Goal: Information Seeking & Learning: Learn about a topic

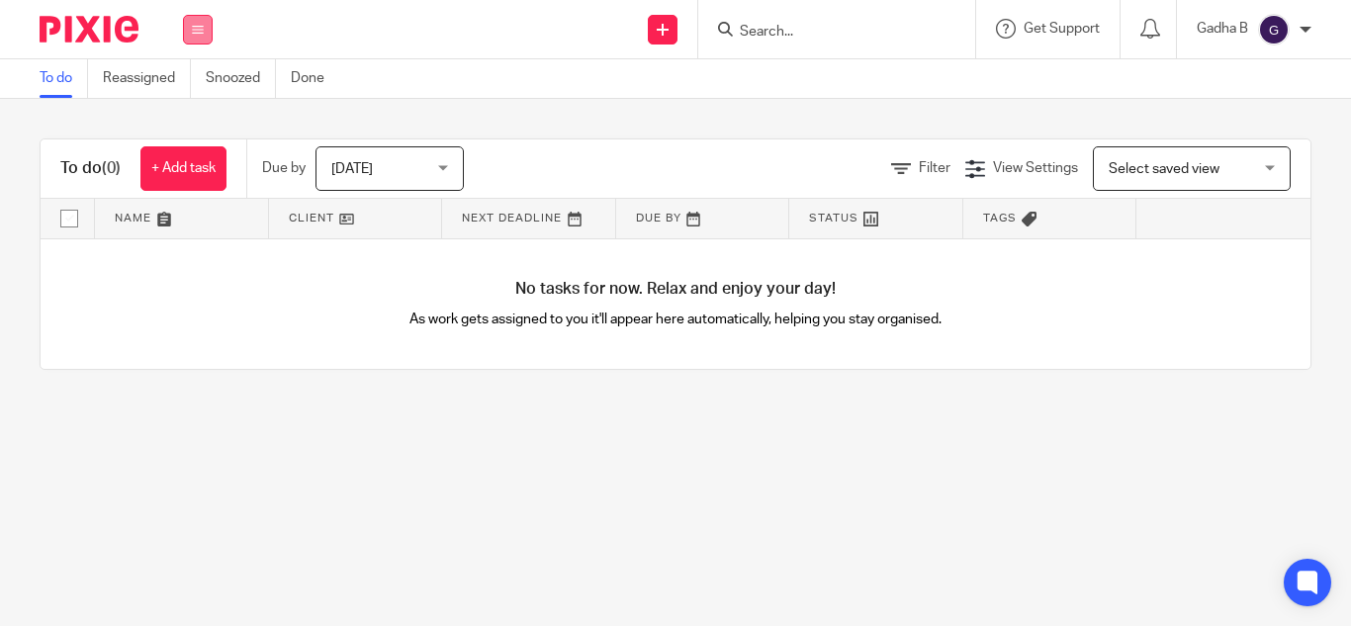
click at [197, 31] on icon at bounding box center [198, 30] width 12 height 12
click at [180, 145] on link "Clients" at bounding box center [193, 150] width 44 height 14
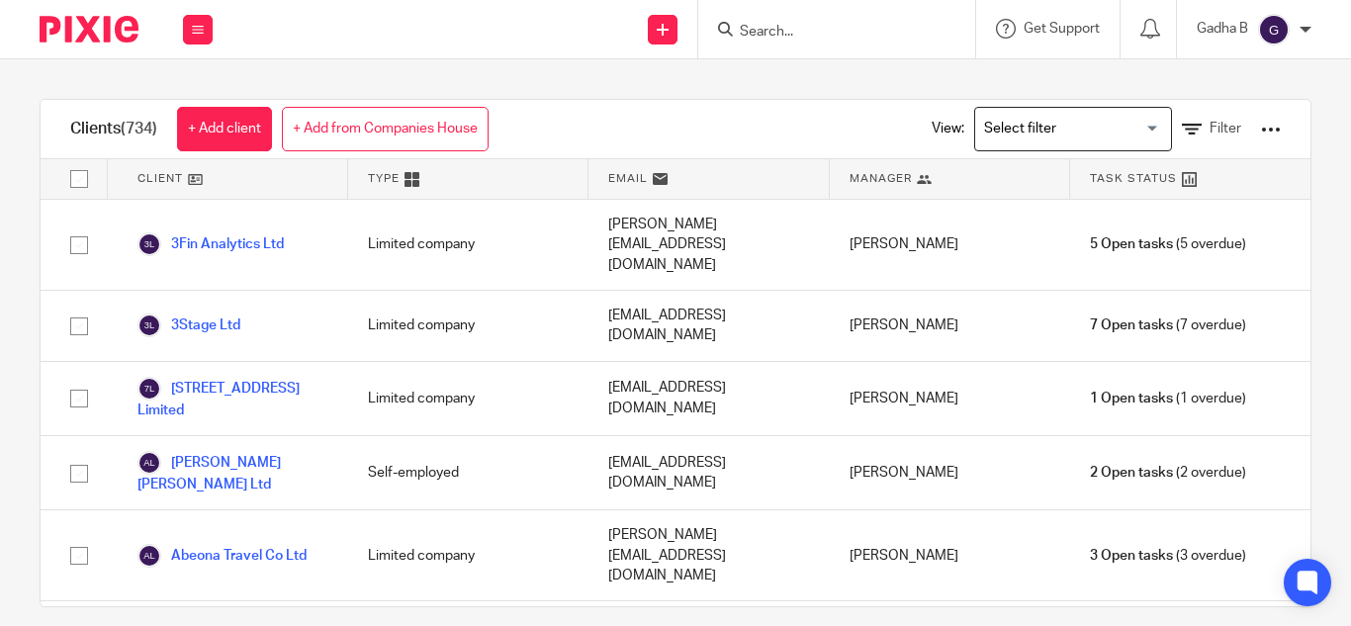
click at [1031, 134] on input "Search for option" at bounding box center [1068, 129] width 183 height 35
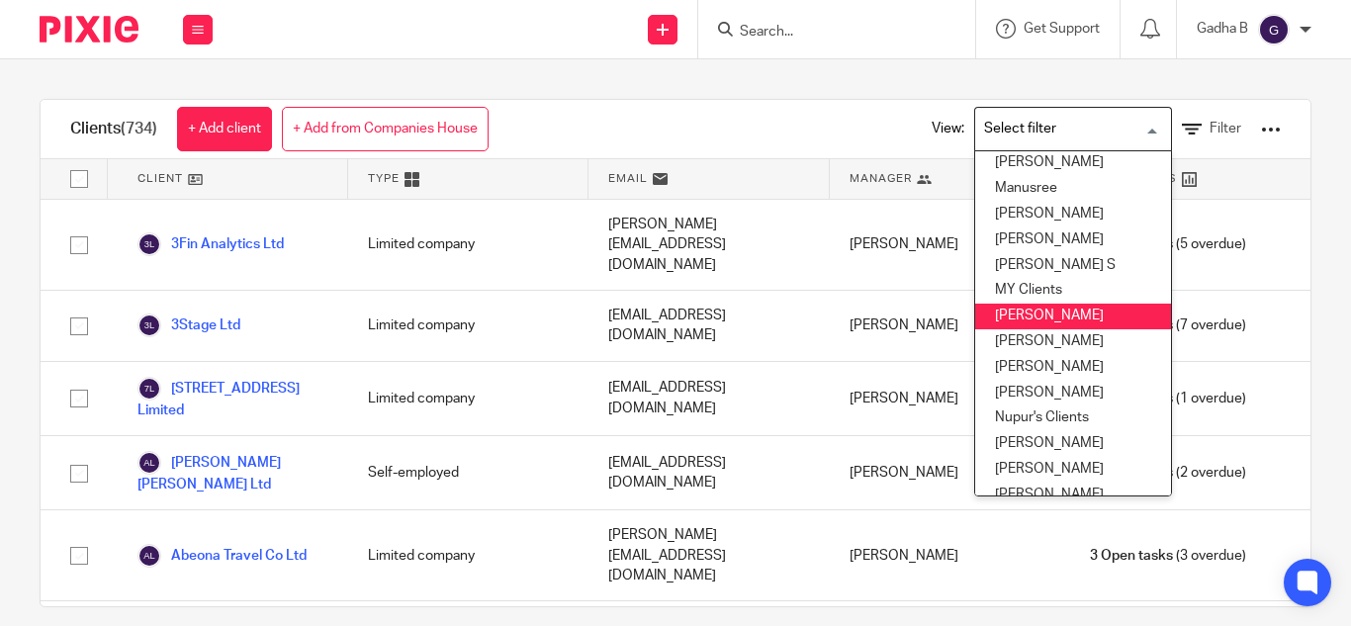
scroll to position [982, 0]
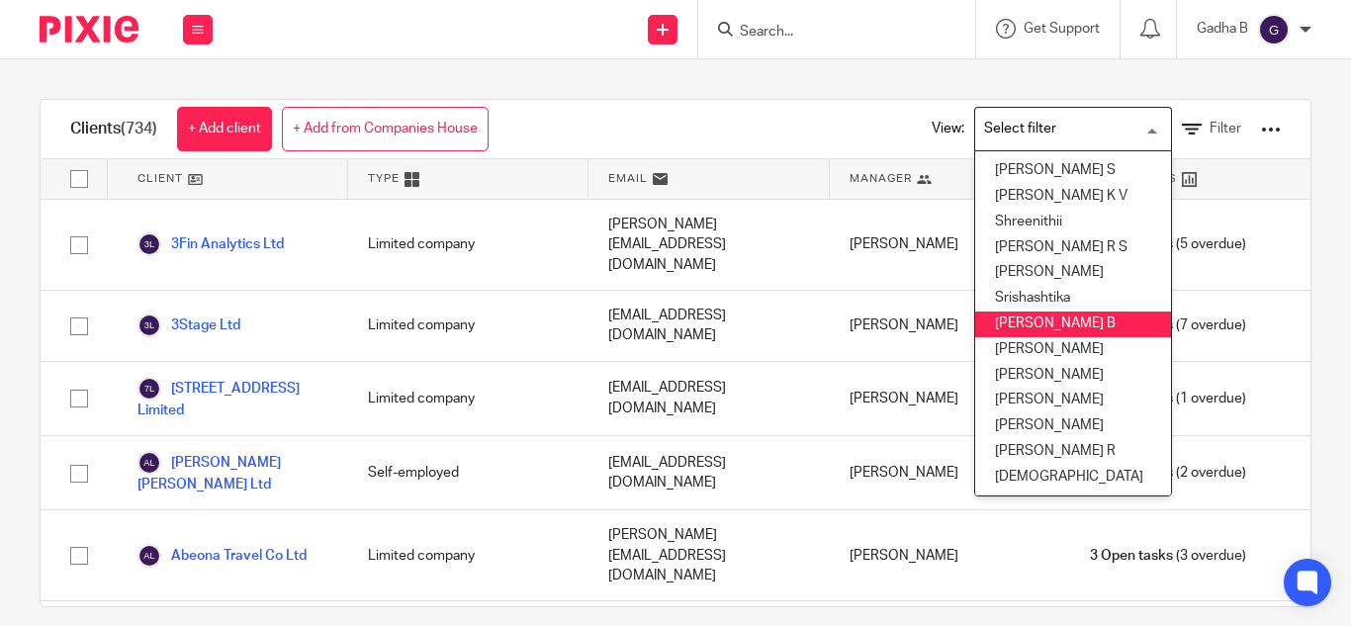
click at [1027, 312] on li "[PERSON_NAME] B" at bounding box center [1073, 325] width 196 height 26
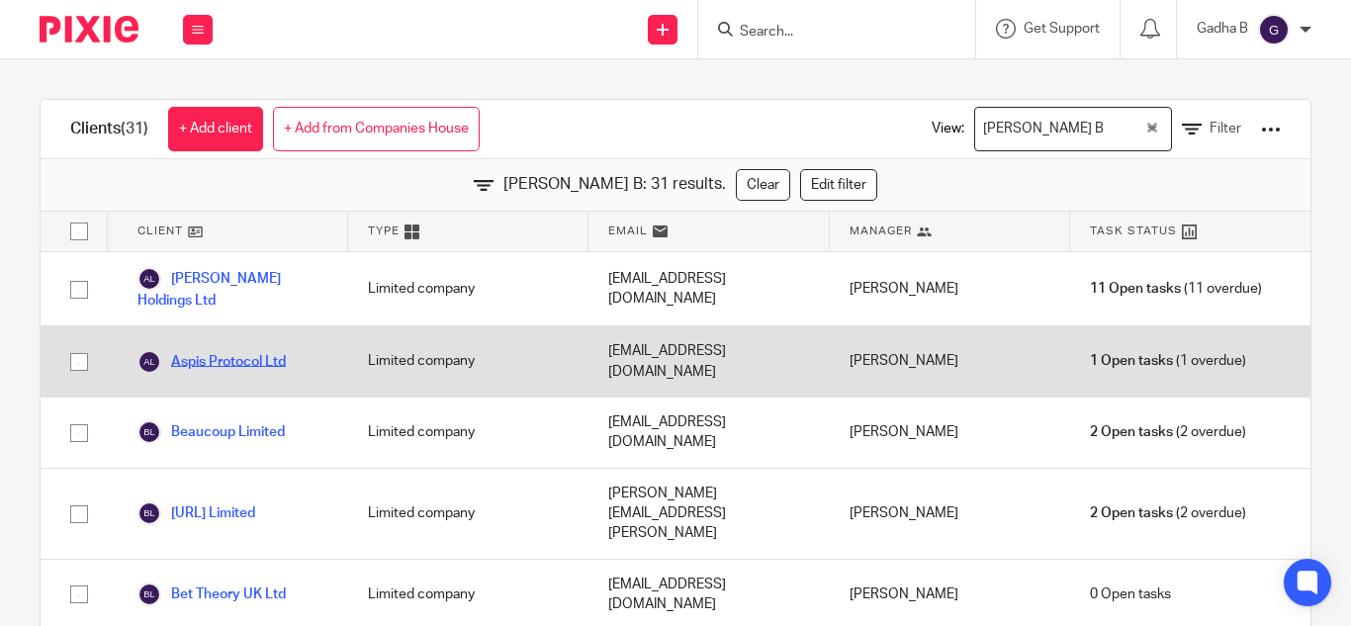
click at [267, 350] on link "Aspis Protocol Ltd" at bounding box center [211, 362] width 148 height 24
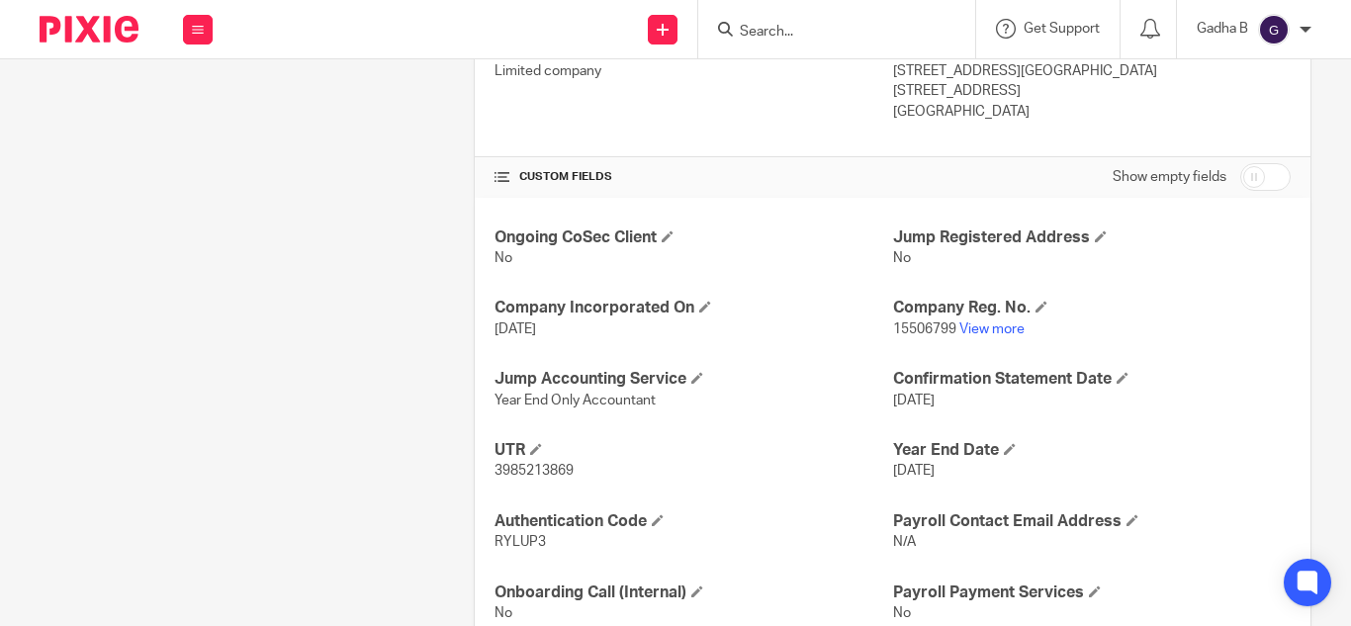
scroll to position [653, 0]
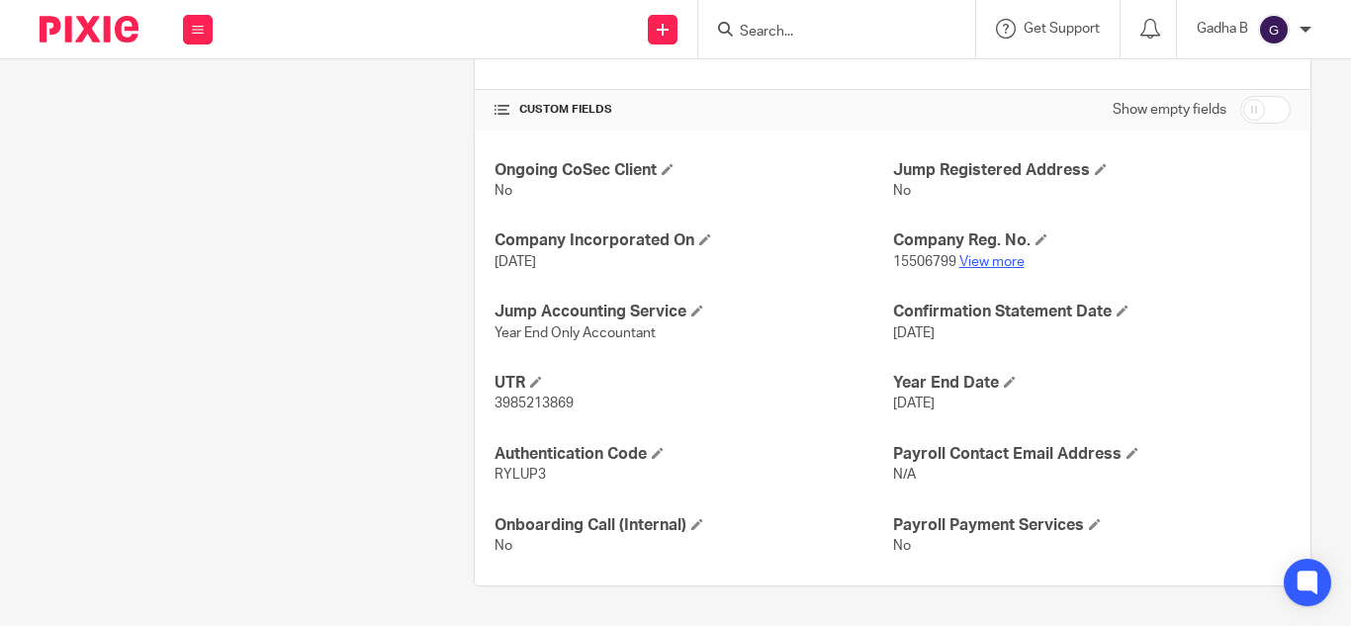
click at [991, 259] on link "View more" at bounding box center [991, 262] width 65 height 14
click at [981, 255] on link "View more" at bounding box center [991, 262] width 65 height 14
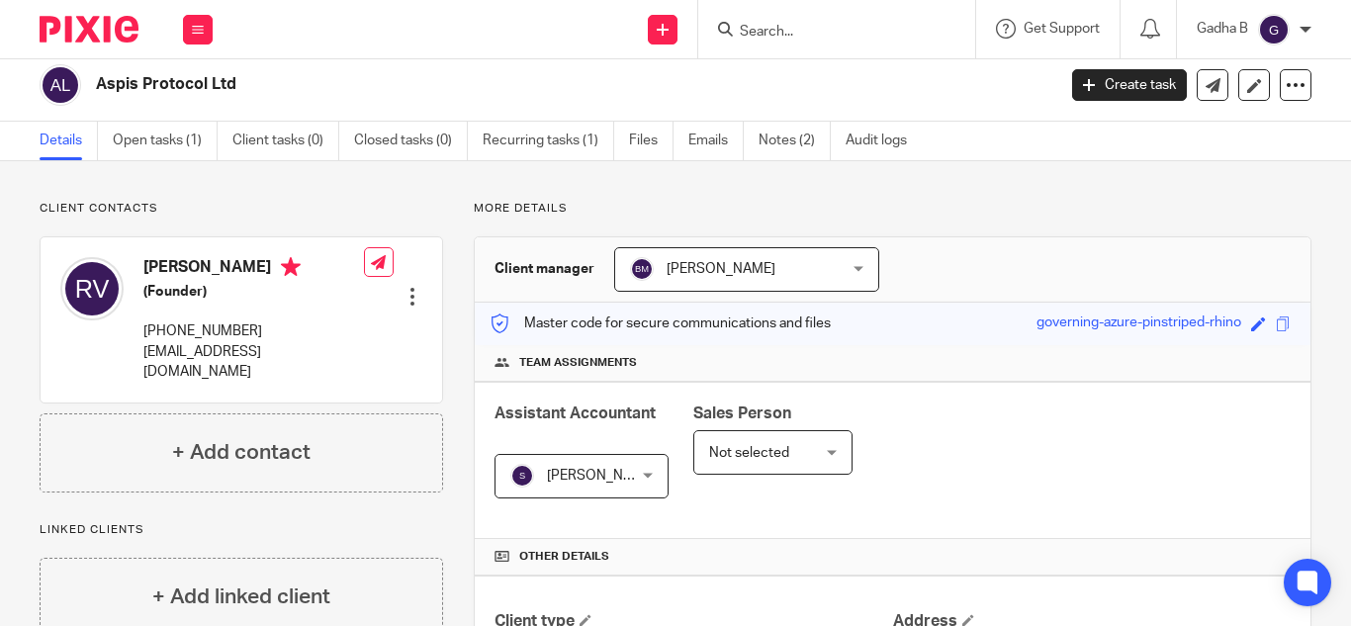
scroll to position [0, 0]
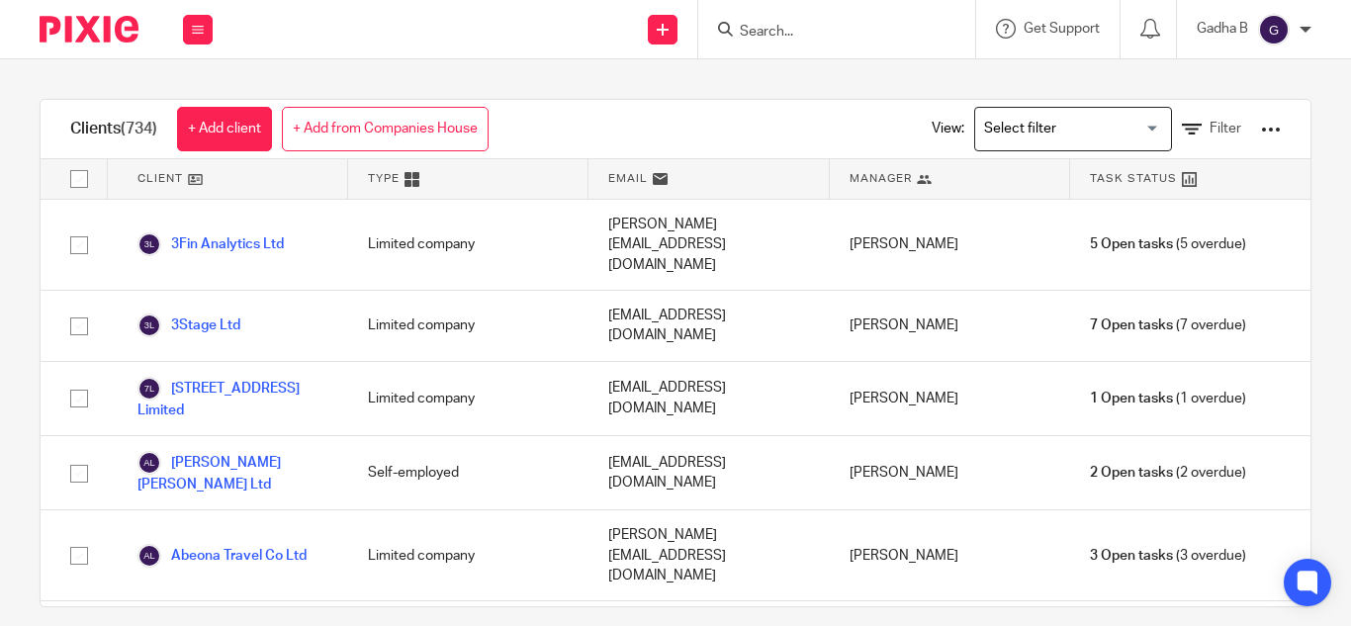
click at [1026, 111] on div "Search for option" at bounding box center [1068, 127] width 187 height 39
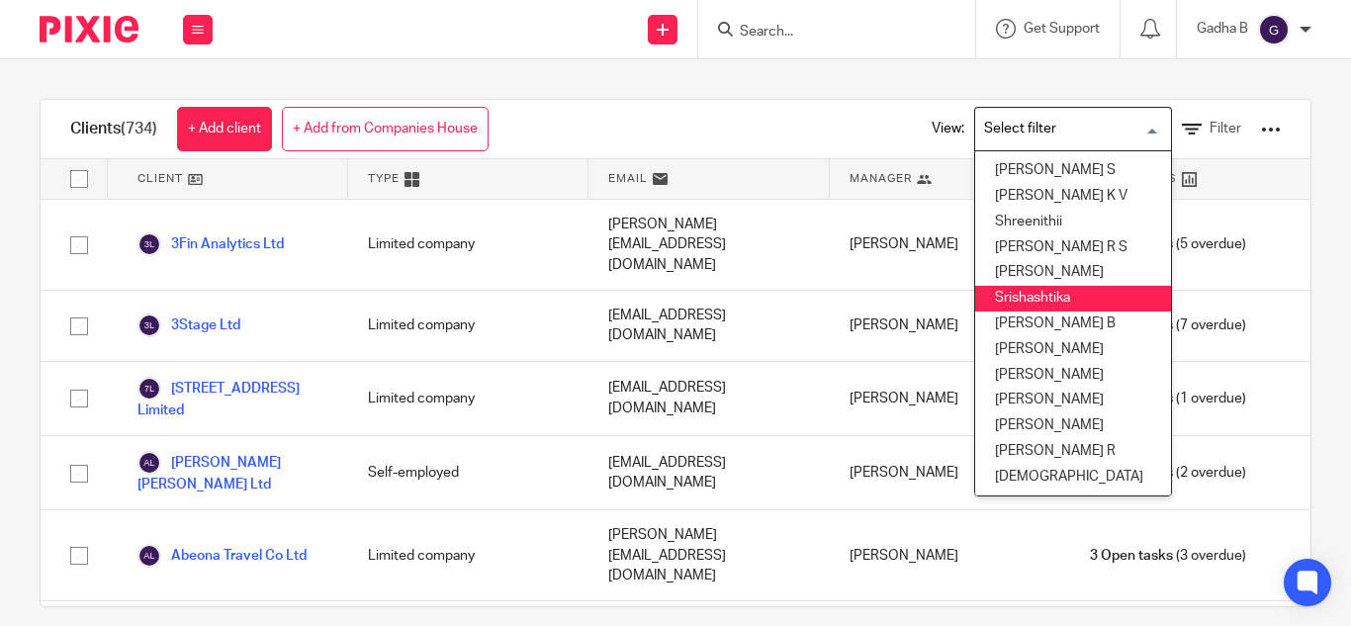
scroll to position [21, 0]
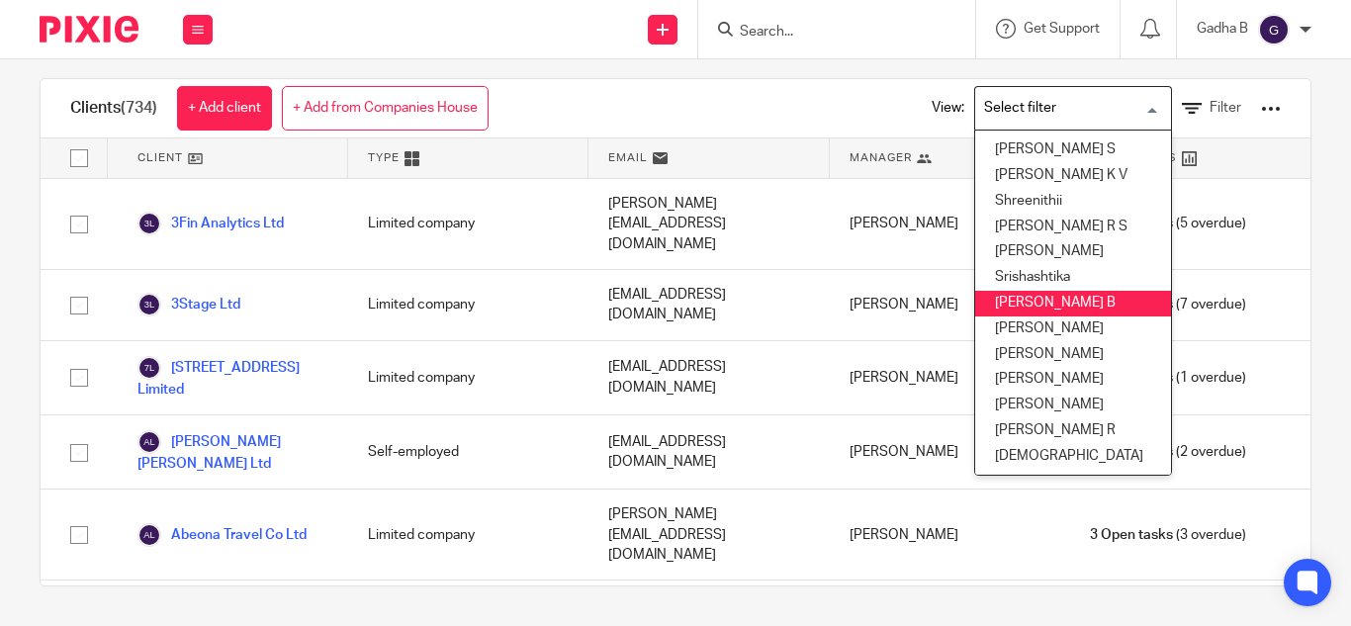
click at [1027, 291] on li "[PERSON_NAME] B" at bounding box center [1073, 304] width 196 height 26
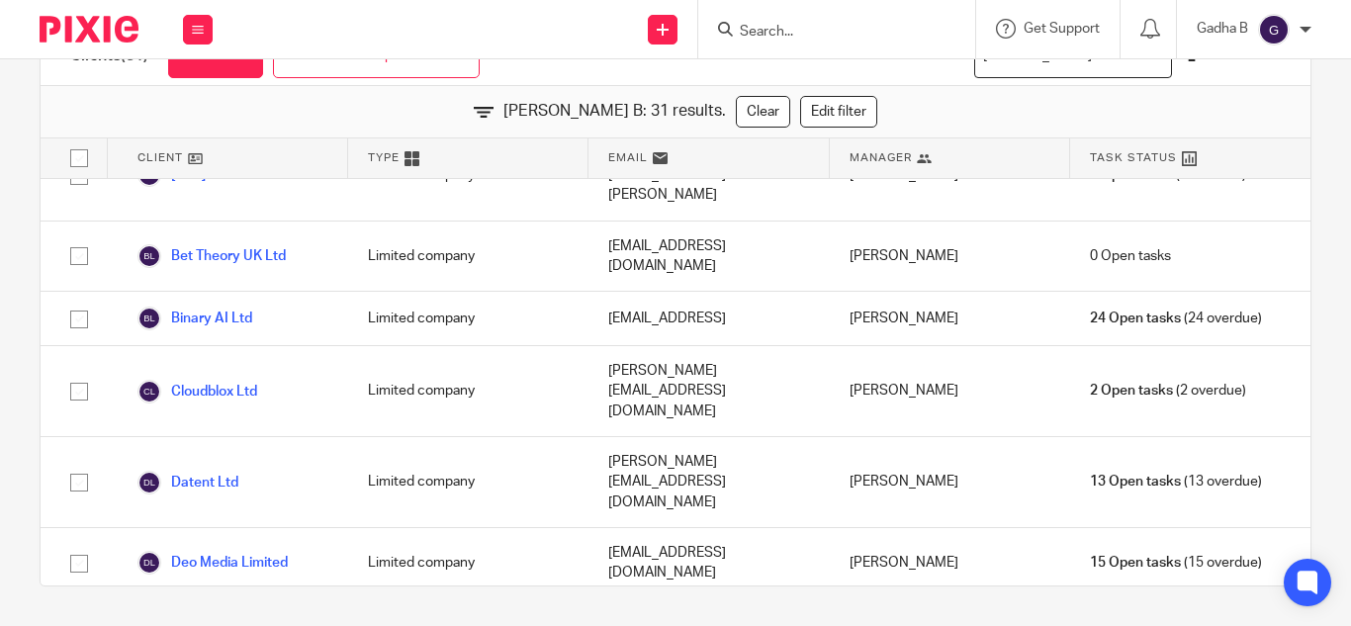
scroll to position [0, 0]
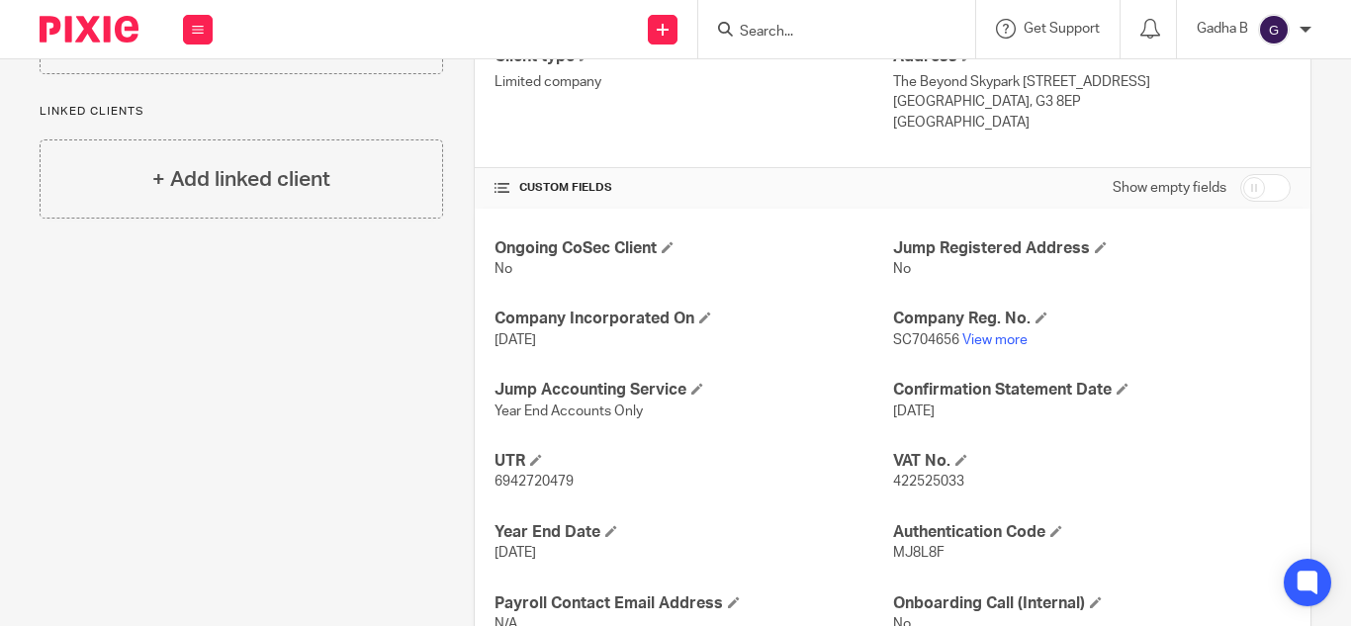
scroll to position [600, 0]
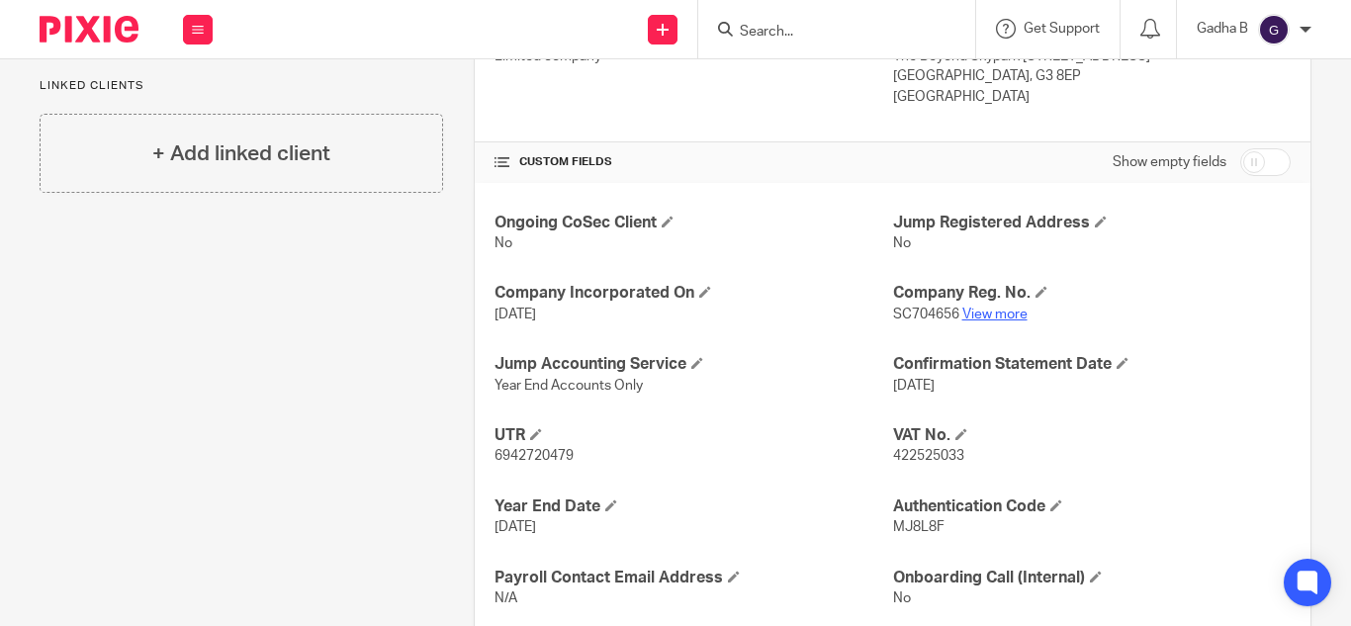
click at [974, 313] on link "View more" at bounding box center [994, 315] width 65 height 14
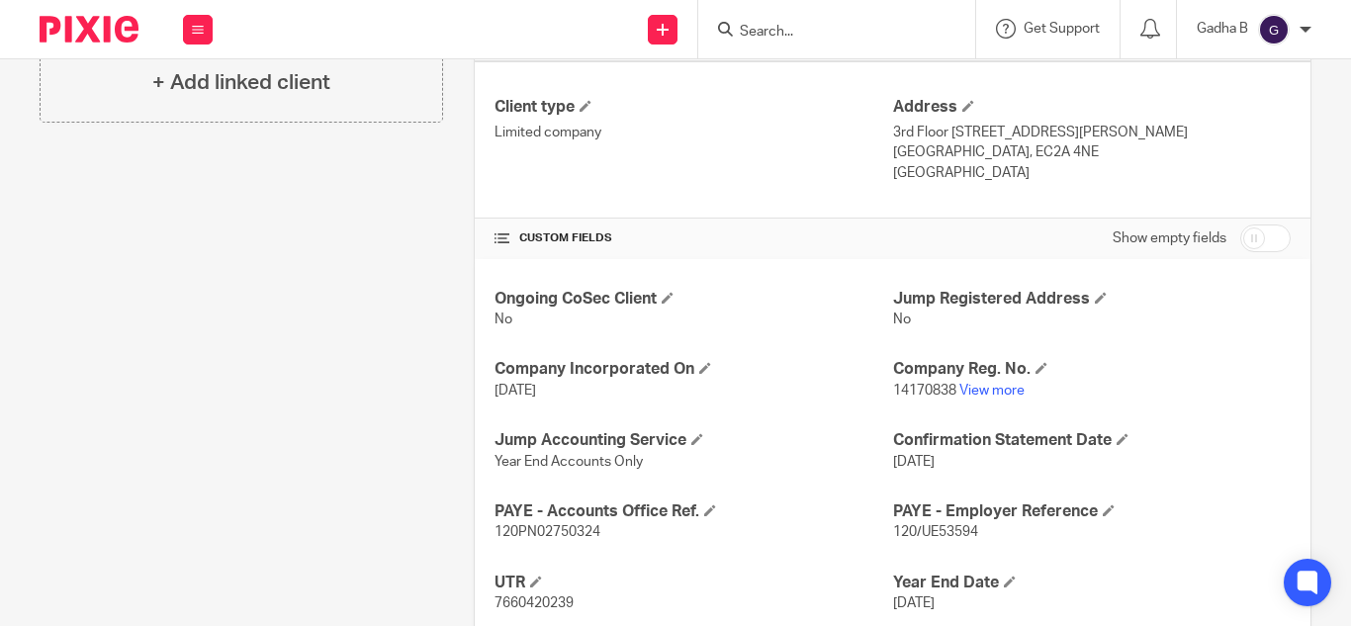
scroll to position [525, 0]
click at [971, 383] on link "View more" at bounding box center [991, 390] width 65 height 14
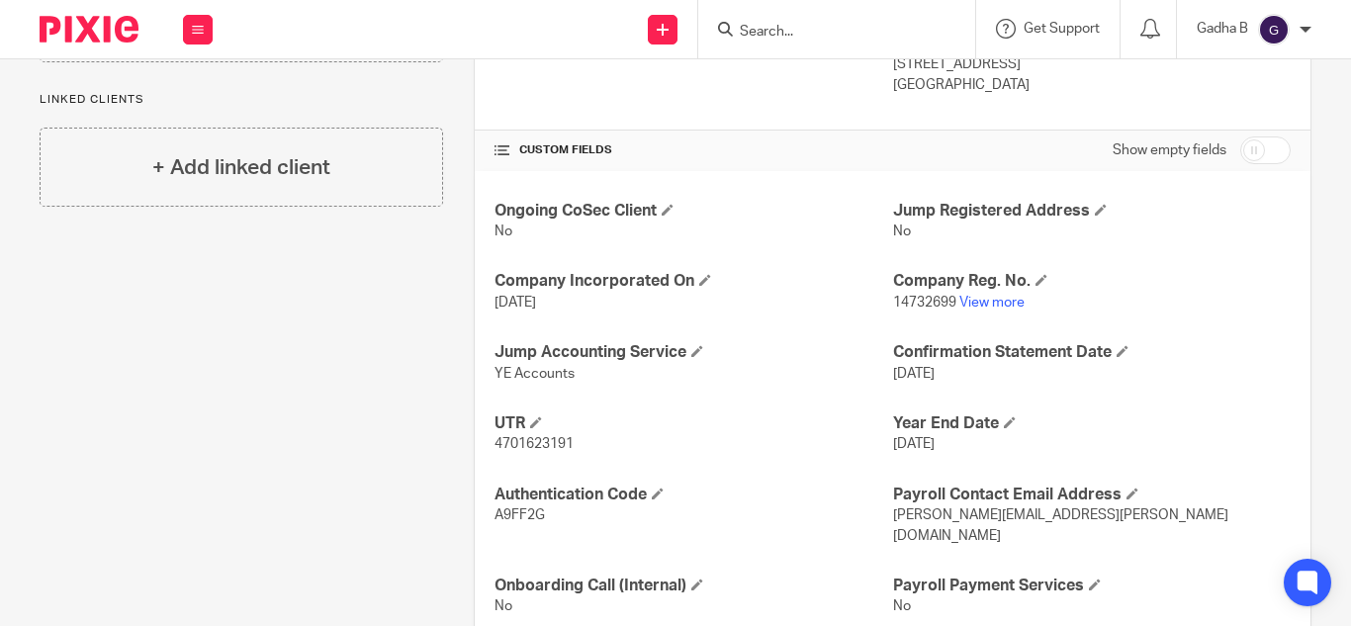
scroll to position [613, 0]
click at [999, 297] on link "View more" at bounding box center [991, 302] width 65 height 14
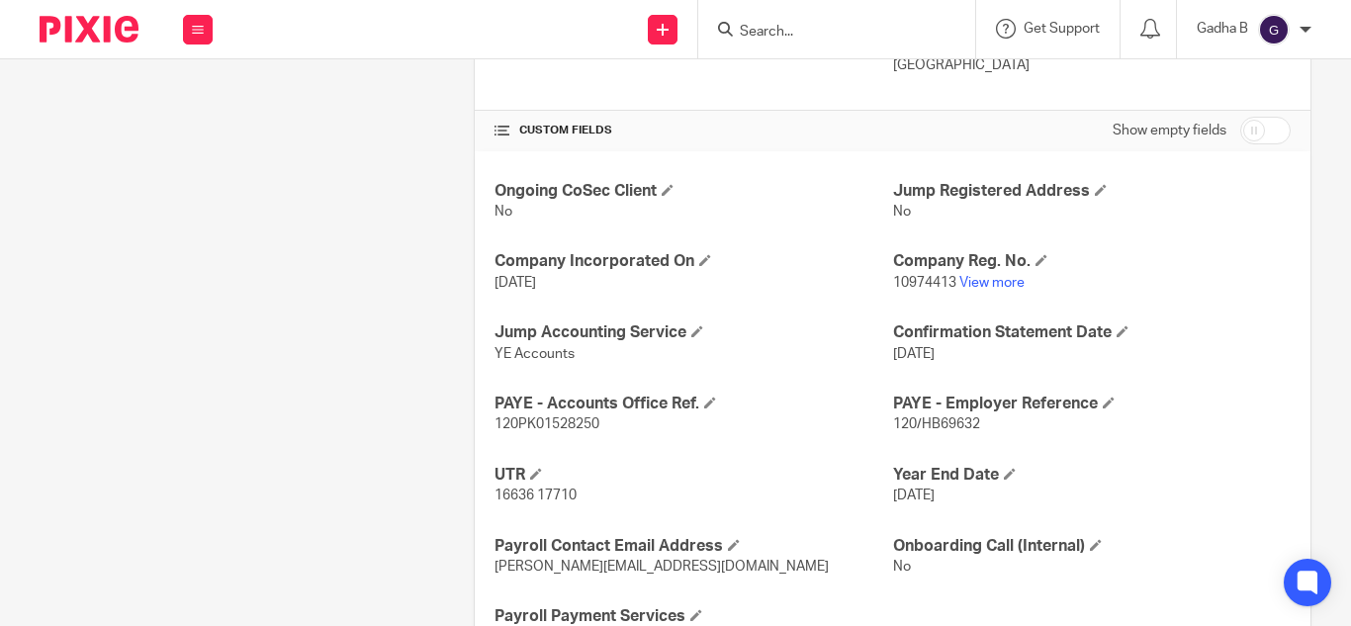
scroll to position [634, 0]
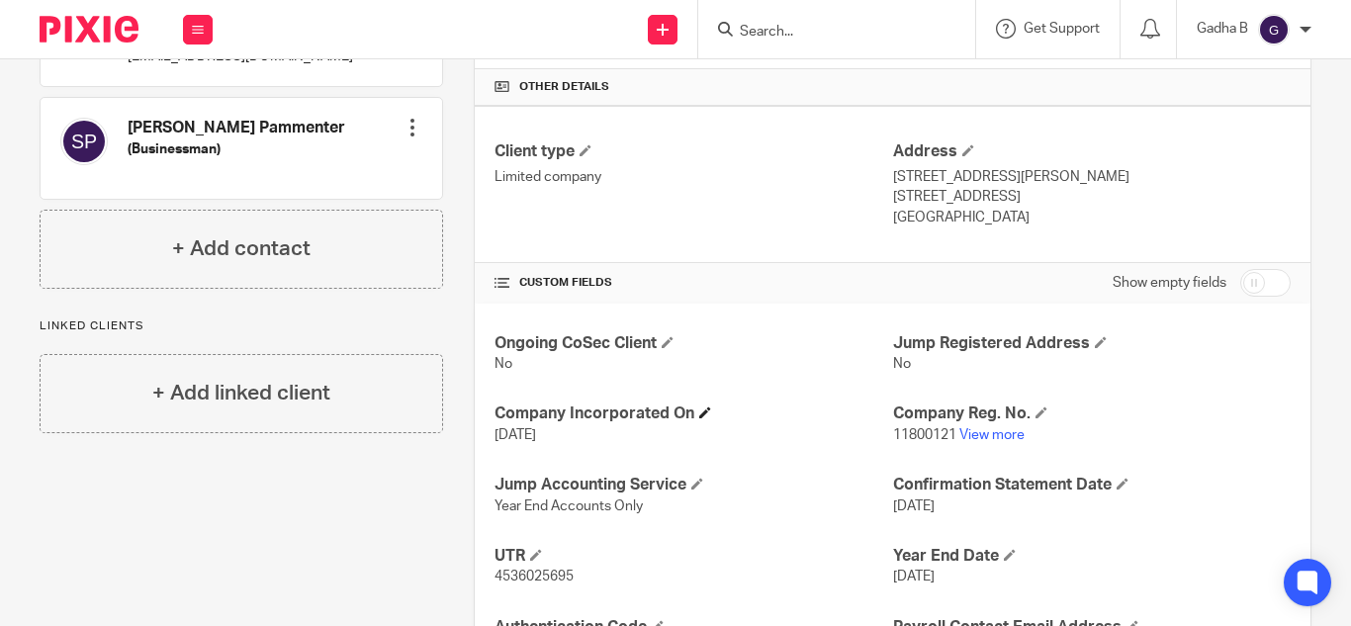
scroll to position [481, 0]
